Goal: Find specific page/section: Find specific page/section

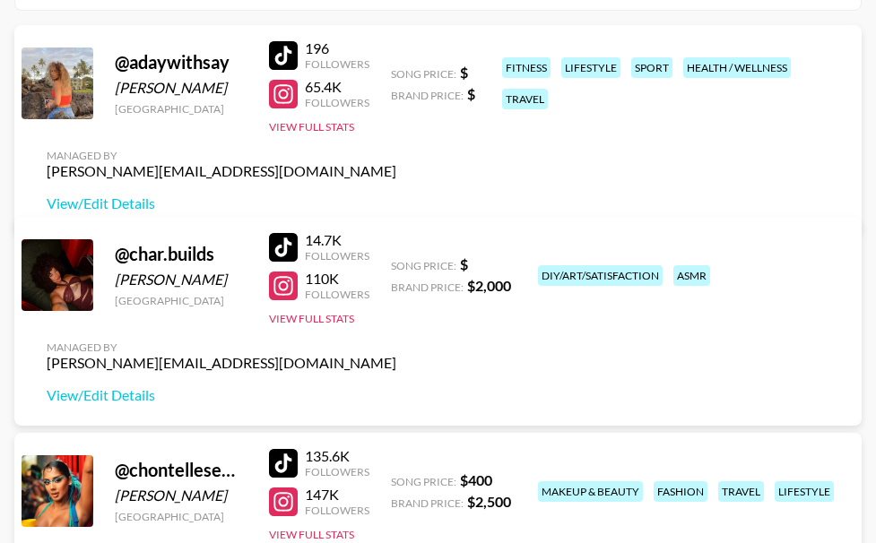
scroll to position [269, 0]
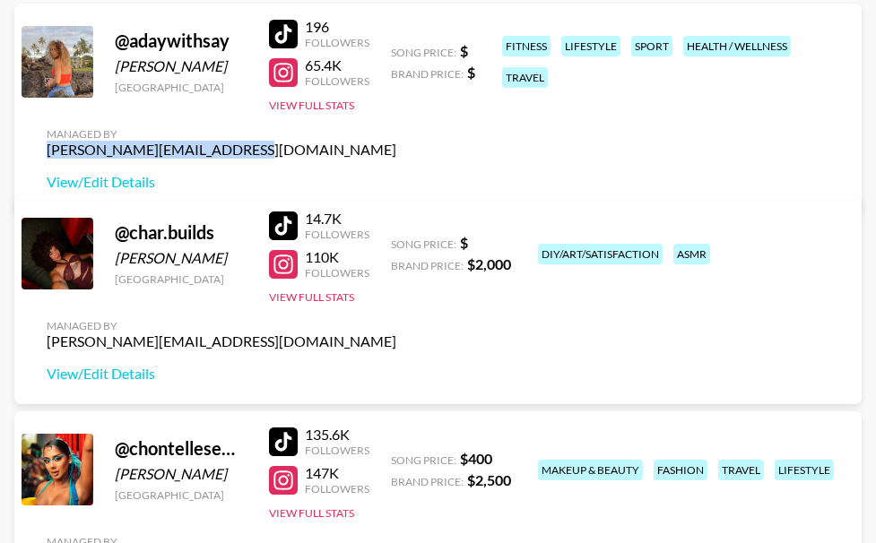
drag, startPoint x: 634, startPoint y: 90, endPoint x: 825, endPoint y: 91, distance: 191.0
click at [411, 113] on div "Managed By [PERSON_NAME][EMAIL_ADDRESS][DOMAIN_NAME] View/Edit Details" at bounding box center [221, 159] width 378 height 92
copy div "[PERSON_NAME][EMAIL_ADDRESS][DOMAIN_NAME]"
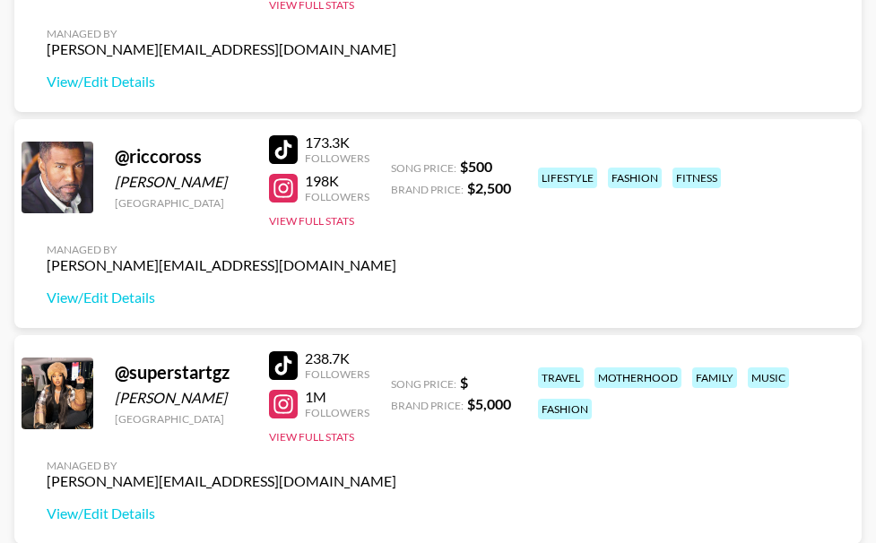
scroll to position [1435, 0]
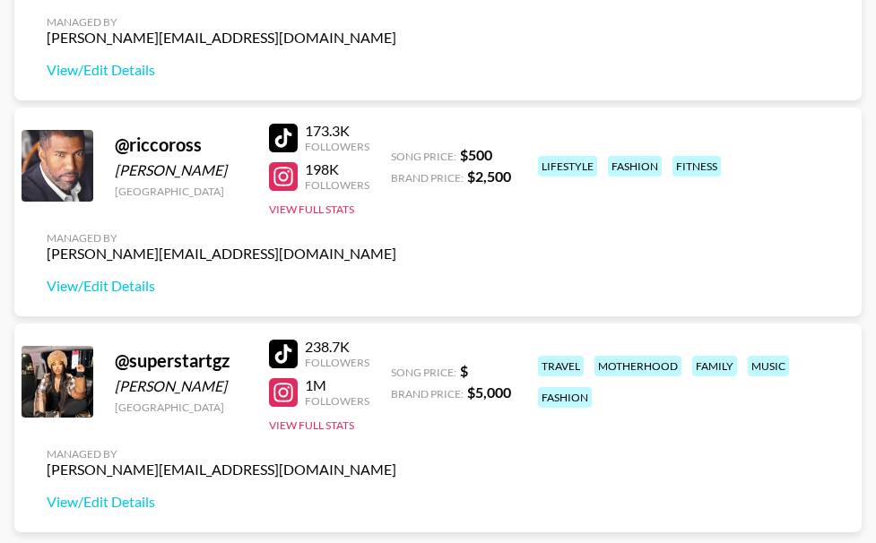
click at [298, 174] on div at bounding box center [283, 176] width 29 height 29
click at [298, 140] on div at bounding box center [283, 138] width 29 height 29
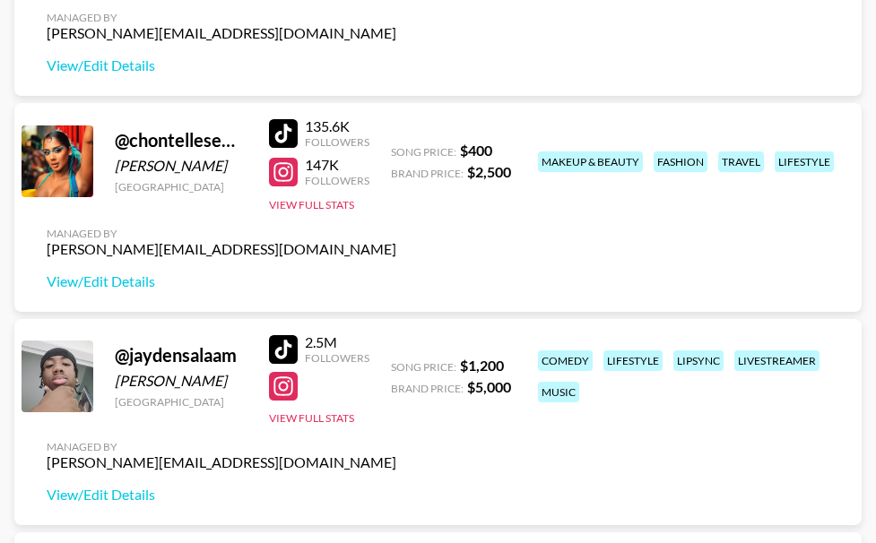
scroll to position [538, 0]
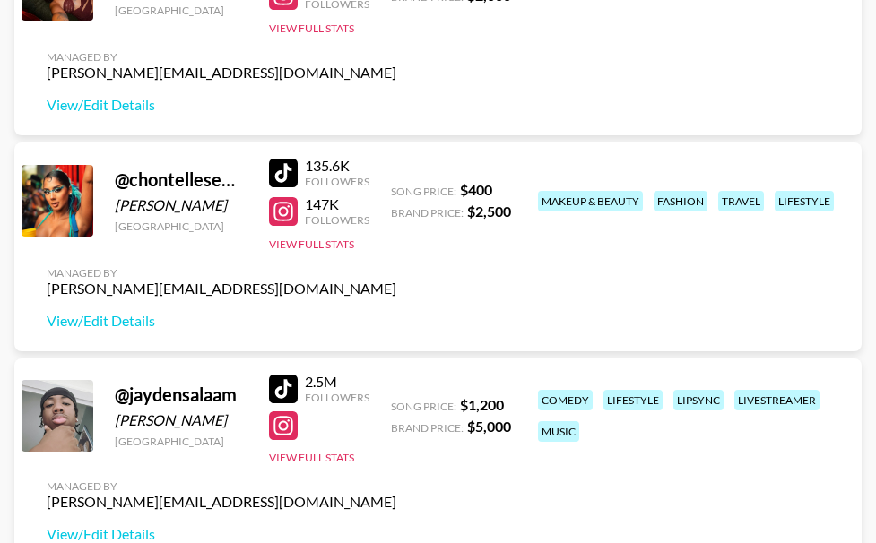
click at [298, 213] on div at bounding box center [283, 211] width 29 height 29
drag, startPoint x: 272, startPoint y: 287, endPoint x: 57, endPoint y: 289, distance: 214.3
click at [59, 290] on div "@ chontellesewett Chontelle Sewett [GEOGRAPHIC_DATA] 135.6K Followers 147K Foll…" at bounding box center [437, 247] width 847 height 209
copy div "[PERSON_NAME][EMAIL_ADDRESS][DOMAIN_NAME]"
click at [298, 169] on div at bounding box center [283, 173] width 29 height 29
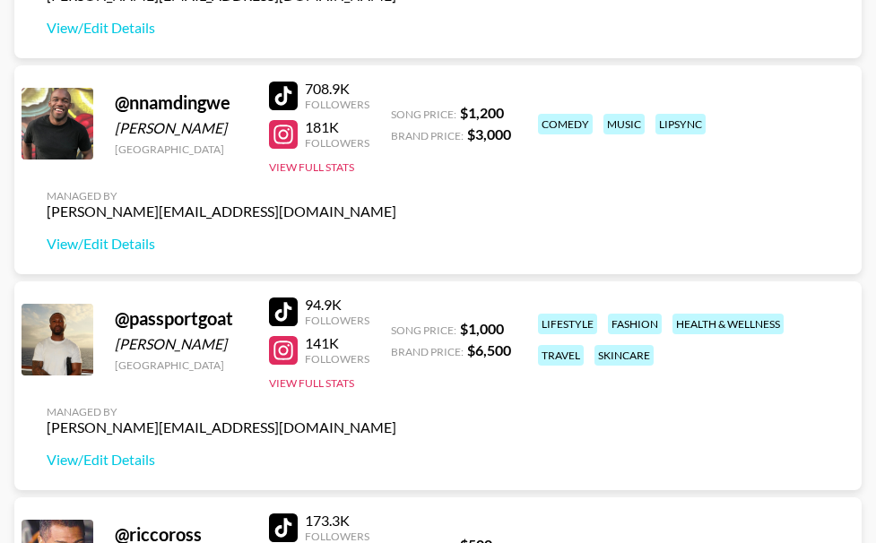
scroll to position [1076, 0]
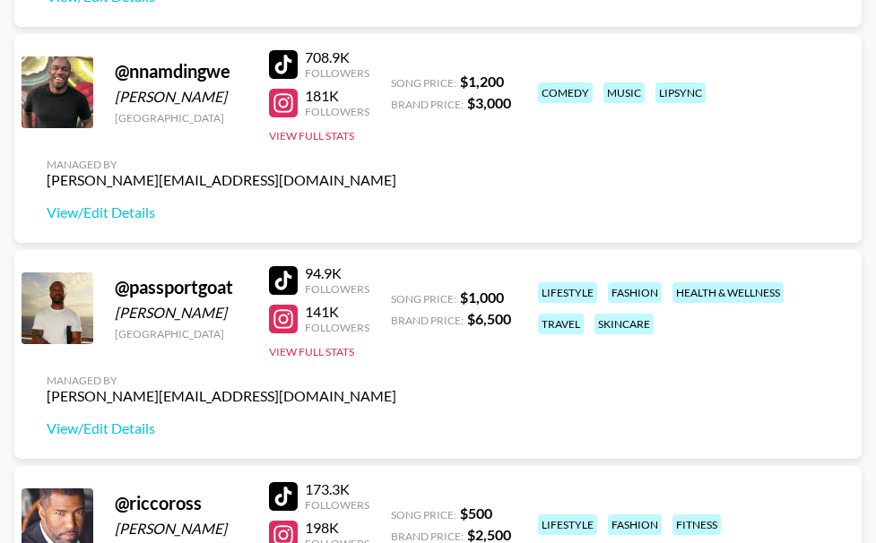
click at [298, 281] on div at bounding box center [283, 280] width 29 height 29
click at [298, 318] on div at bounding box center [283, 319] width 29 height 29
drag, startPoint x: 259, startPoint y: 397, endPoint x: 59, endPoint y: 397, distance: 200.0
click at [59, 397] on div "Managed By [PERSON_NAME][EMAIL_ADDRESS][DOMAIN_NAME] View/Edit Details" at bounding box center [221, 406] width 378 height 92
copy div "[PERSON_NAME][EMAIL_ADDRESS][DOMAIN_NAME]"
